Goal: Transaction & Acquisition: Book appointment/travel/reservation

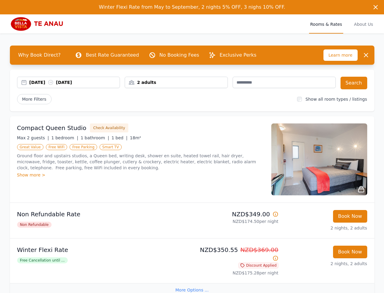
drag, startPoint x: 247, startPoint y: 97, endPoint x: 254, endPoint y: 86, distance: 13.0
click at [247, 97] on div "More Filters" at bounding box center [155, 99] width 276 height 10
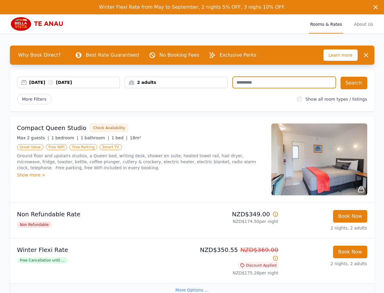
click at [254, 85] on input "text" at bounding box center [284, 82] width 103 height 11
paste input "**********"
type input "**********"
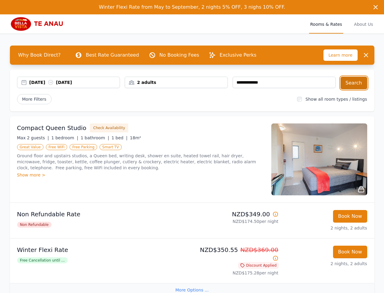
click at [350, 82] on button "Search" at bounding box center [354, 83] width 27 height 13
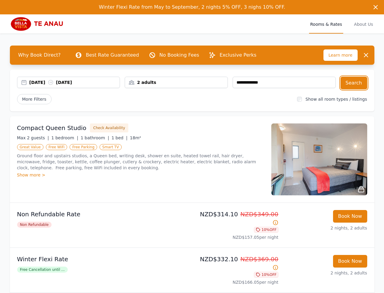
click at [31, 83] on div "26 Sep 2025 28 Sep 2025" at bounding box center [74, 82] width 91 height 6
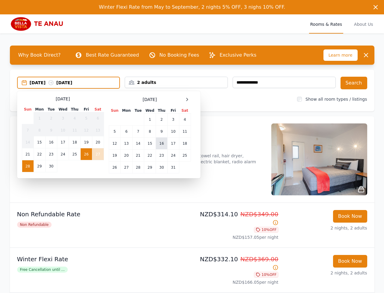
click at [163, 146] on td "16" at bounding box center [162, 144] width 12 height 12
click at [184, 145] on td "18" at bounding box center [185, 144] width 12 height 12
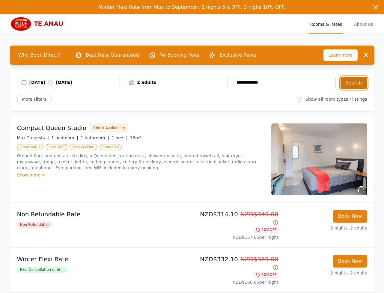
click at [359, 82] on button "Search" at bounding box center [354, 83] width 27 height 13
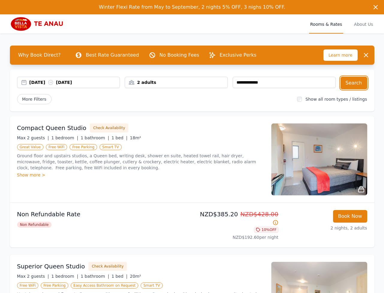
click at [45, 82] on div "16 Oct 2025 18 Oct 2025" at bounding box center [74, 82] width 91 height 6
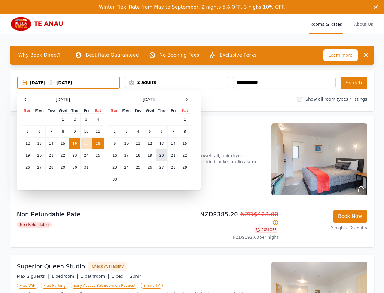
click at [163, 150] on td "20" at bounding box center [162, 156] width 12 height 12
click at [173, 154] on td "21" at bounding box center [173, 156] width 11 height 12
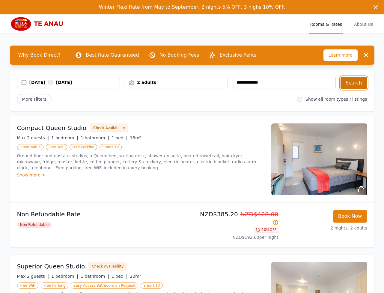
click at [350, 84] on button "Search" at bounding box center [354, 83] width 27 height 13
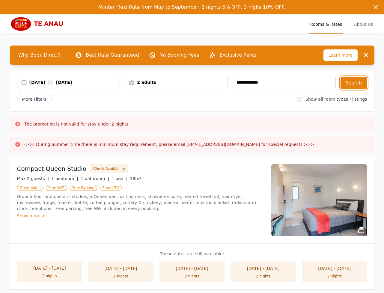
click at [40, 85] on div "20 Nov 2025 21 Nov 2025" at bounding box center [74, 82] width 91 height 6
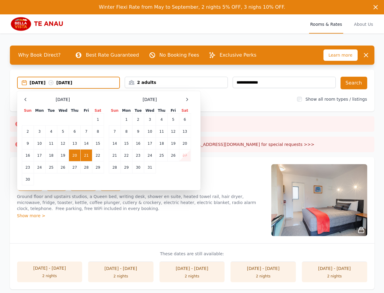
drag, startPoint x: 76, startPoint y: 158, endPoint x: 91, endPoint y: 157, distance: 14.7
click at [76, 158] on td "20" at bounding box center [75, 156] width 12 height 12
click at [95, 156] on td "22" at bounding box center [98, 156] width 12 height 12
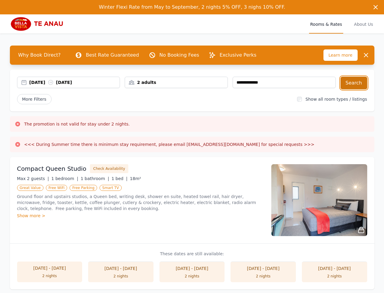
click at [357, 83] on button "Search" at bounding box center [354, 83] width 27 height 13
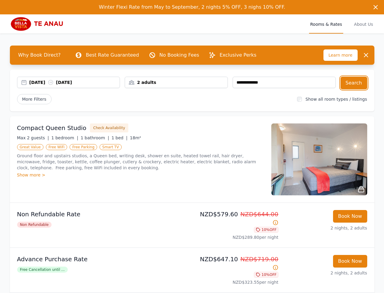
click at [38, 83] on div "20 Nov 2025 22 Nov 2025" at bounding box center [74, 82] width 91 height 6
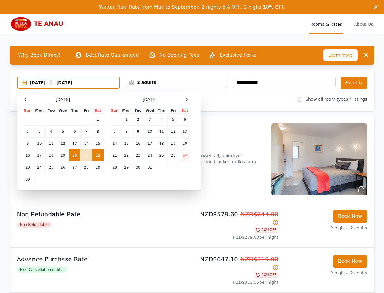
drag, startPoint x: 27, startPoint y: 100, endPoint x: 32, endPoint y: 103, distance: 6.0
click at [27, 100] on icon at bounding box center [25, 99] width 5 height 5
click at [71, 157] on td "23" at bounding box center [75, 156] width 12 height 12
click at [82, 156] on td "24" at bounding box center [86, 156] width 11 height 12
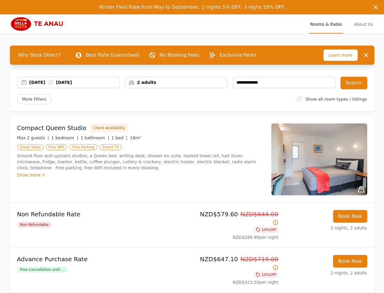
drag, startPoint x: 34, startPoint y: 82, endPoint x: 44, endPoint y: 85, distance: 11.3
click at [34, 82] on div "23 Oct 2025 24 Oct 2025" at bounding box center [74, 82] width 91 height 6
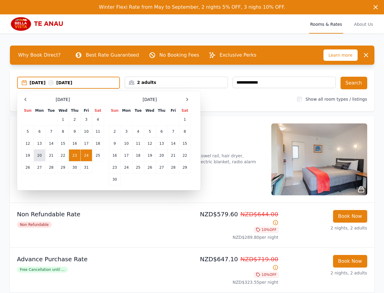
click at [36, 156] on td "20" at bounding box center [40, 156] width 12 height 12
click at [62, 156] on td "22" at bounding box center [63, 156] width 12 height 12
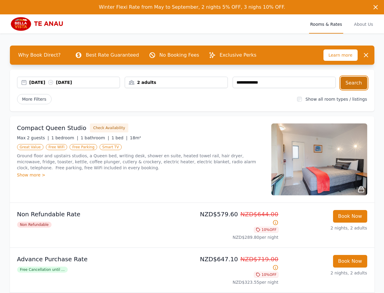
click at [355, 83] on button "Search" at bounding box center [354, 83] width 27 height 13
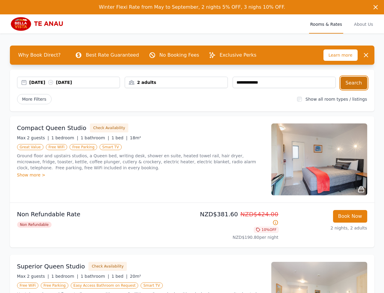
click at [352, 85] on button "Search" at bounding box center [354, 83] width 27 height 13
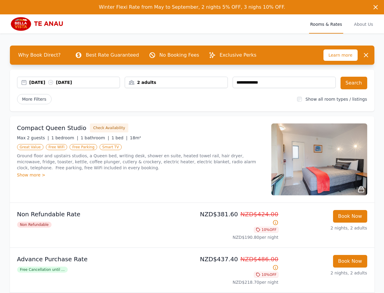
click at [34, 22] on img at bounding box center [39, 24] width 58 height 14
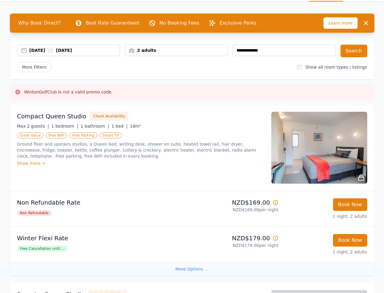
scroll to position [37, 0]
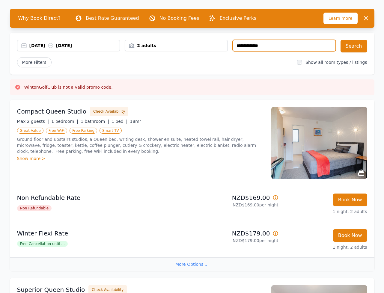
drag, startPoint x: 293, startPoint y: 46, endPoint x: 199, endPoint y: 41, distance: 93.7
click at [199, 41] on div "**********" at bounding box center [176, 46] width 319 height 13
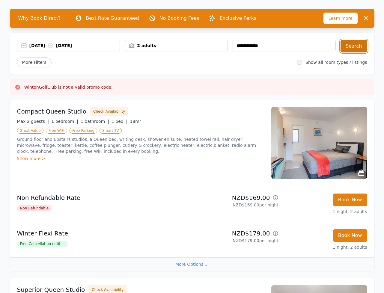
click at [349, 46] on button "Search" at bounding box center [354, 46] width 27 height 13
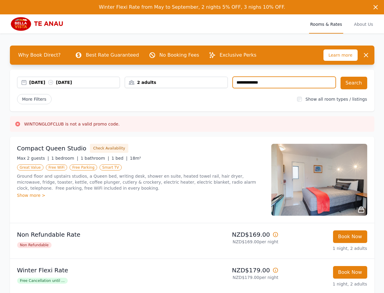
drag, startPoint x: 297, startPoint y: 83, endPoint x: 232, endPoint y: 81, distance: 65.1
click at [232, 81] on div "**********" at bounding box center [176, 83] width 319 height 13
paste input "text"
type input "**********"
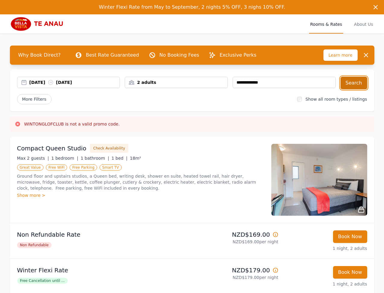
click at [352, 85] on button "Search" at bounding box center [354, 83] width 27 height 13
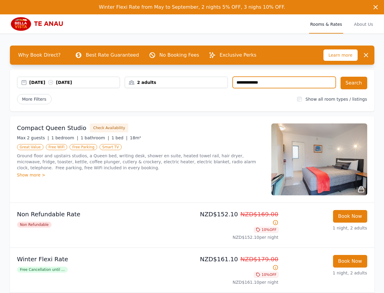
drag, startPoint x: 268, startPoint y: 81, endPoint x: 200, endPoint y: 79, distance: 67.8
click at [200, 79] on div "**********" at bounding box center [176, 83] width 319 height 13
click at [39, 82] on div "[DATE] [DATE]" at bounding box center [74, 82] width 91 height 6
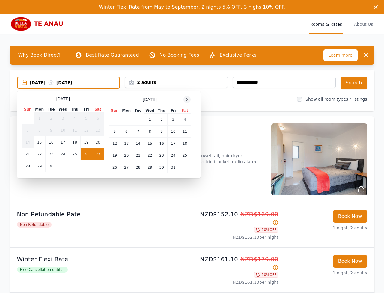
click at [186, 99] on icon at bounding box center [187, 99] width 5 height 5
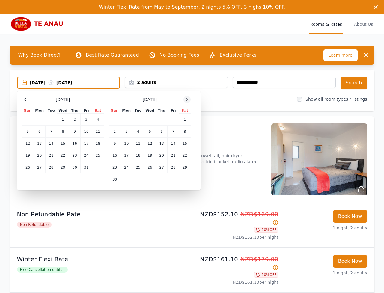
click at [186, 99] on icon at bounding box center [187, 99] width 5 height 5
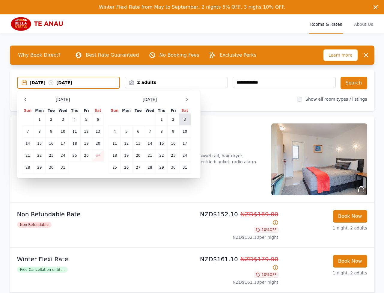
click at [186, 120] on td "3" at bounding box center [185, 120] width 12 height 12
click at [128, 133] on td "5" at bounding box center [127, 132] width 12 height 12
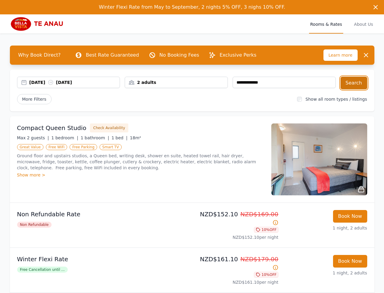
click at [351, 83] on button "Search" at bounding box center [354, 83] width 27 height 13
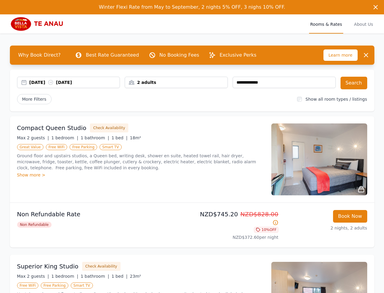
click at [39, 26] on img at bounding box center [39, 24] width 58 height 14
